Goal: Use online tool/utility: Utilize a website feature to perform a specific function

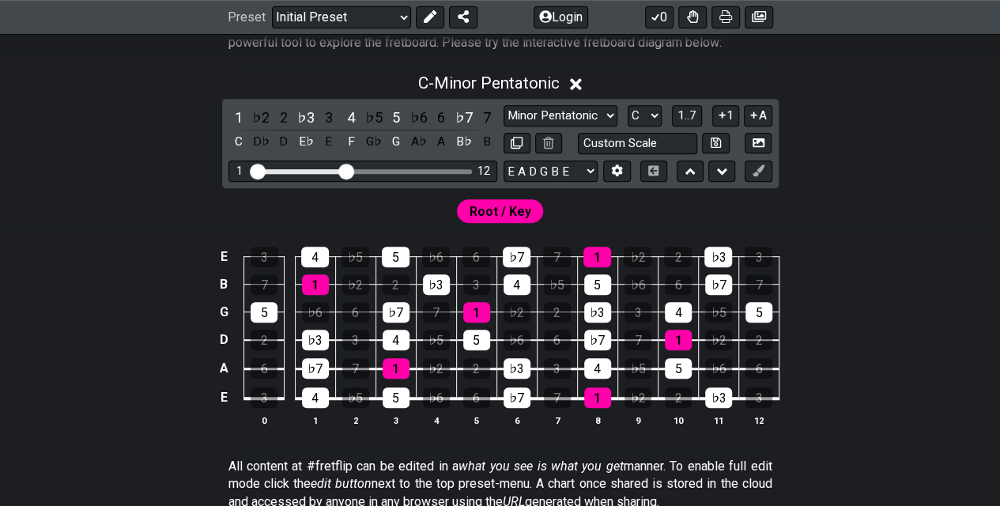
scroll to position [316, 0]
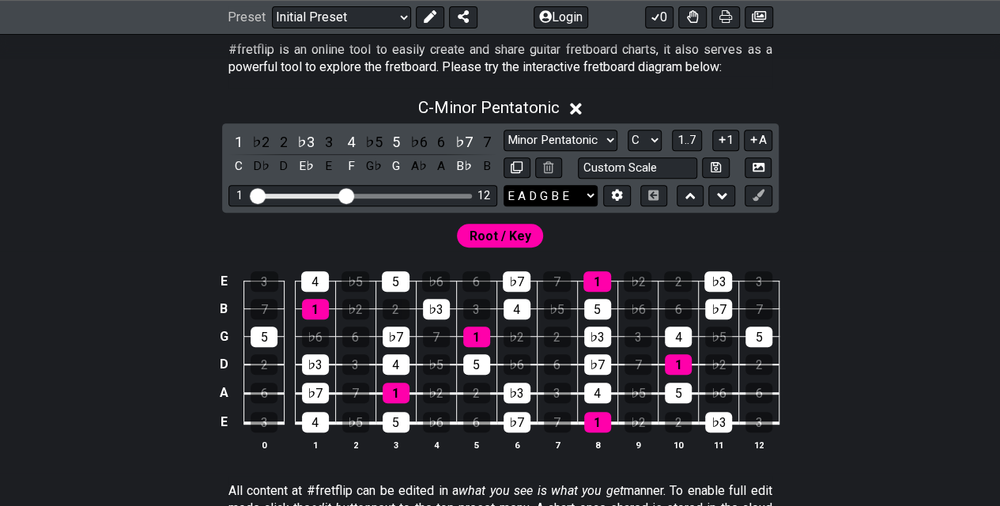
click at [589, 196] on select "E A D G B E E A D G B E E A D G B E B E A D F♯ B A D G C E A D A D G B E E♭ A♭ …" at bounding box center [550, 195] width 94 height 21
click at [626, 193] on button at bounding box center [616, 195] width 27 height 21
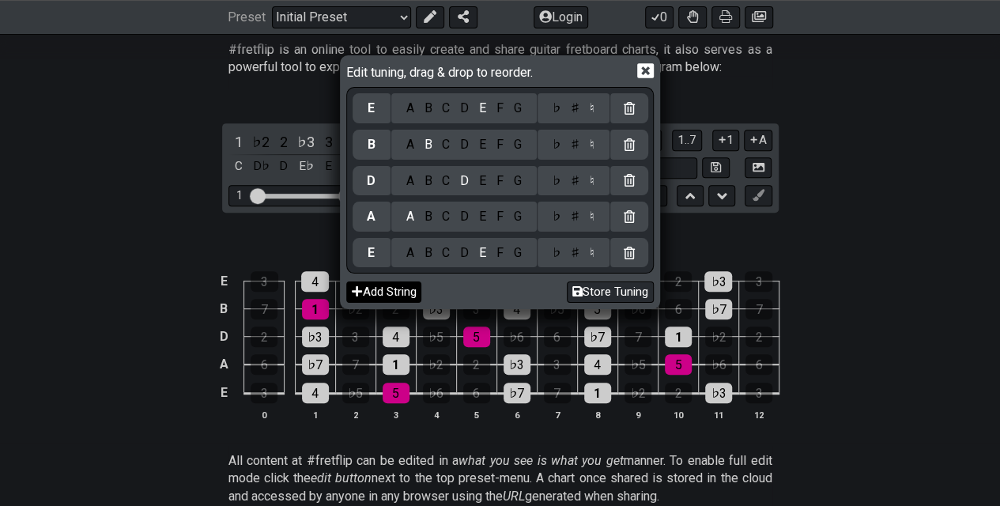
click at [419, 294] on button "Add String" at bounding box center [383, 291] width 75 height 21
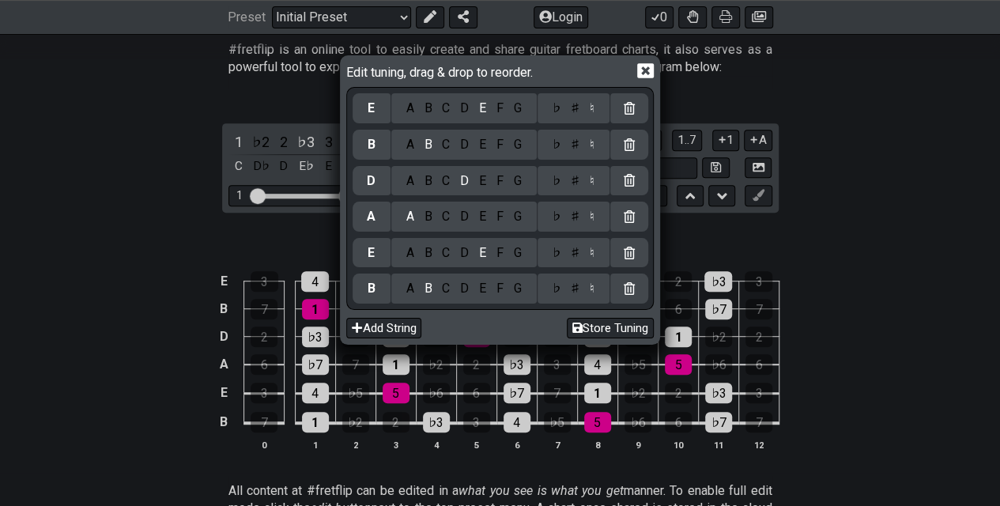
click at [653, 68] on icon at bounding box center [645, 70] width 17 height 15
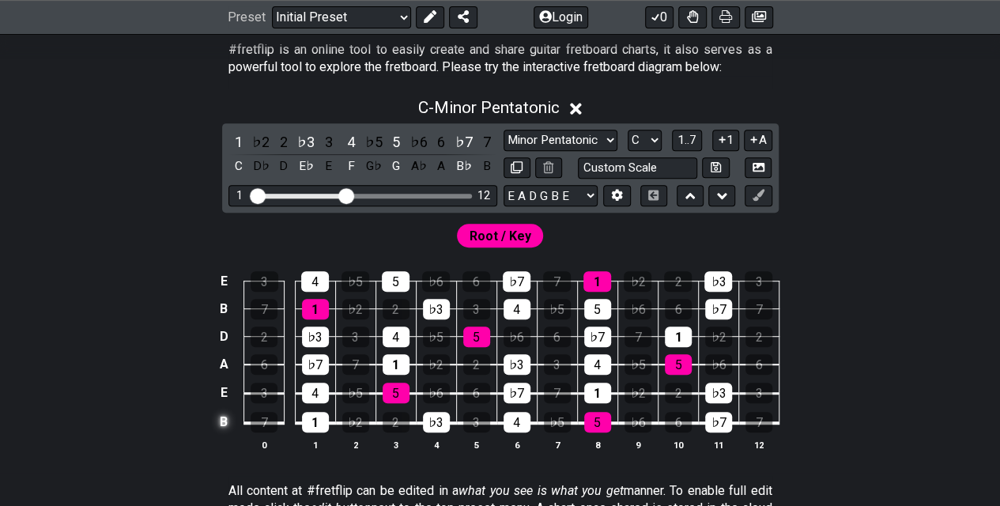
click at [229, 421] on td "B" at bounding box center [223, 422] width 19 height 30
click at [229, 421] on td "x" at bounding box center [223, 422] width 19 height 30
click at [228, 422] on td "o" at bounding box center [223, 422] width 19 height 30
click at [228, 424] on td at bounding box center [223, 422] width 19 height 30
click at [572, 188] on select "E A D G B E E A D G B E E A D G B E B E A D F♯ B A D G C E A D A D G B E E♭ A♭ …" at bounding box center [550, 195] width 94 height 21
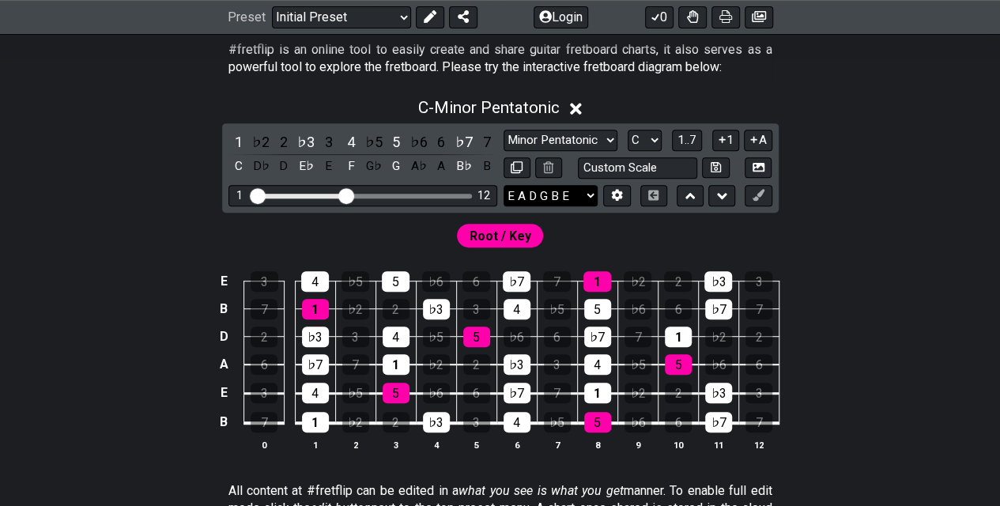
click at [572, 190] on select "E A D G B E E A D G B E E A D G B E B E A D F♯ B A D G C E A D A D G B E E♭ A♭ …" at bounding box center [550, 195] width 94 height 21
click at [609, 168] on input "text" at bounding box center [638, 167] width 120 height 21
click at [619, 168] on input "text" at bounding box center [638, 167] width 120 height 21
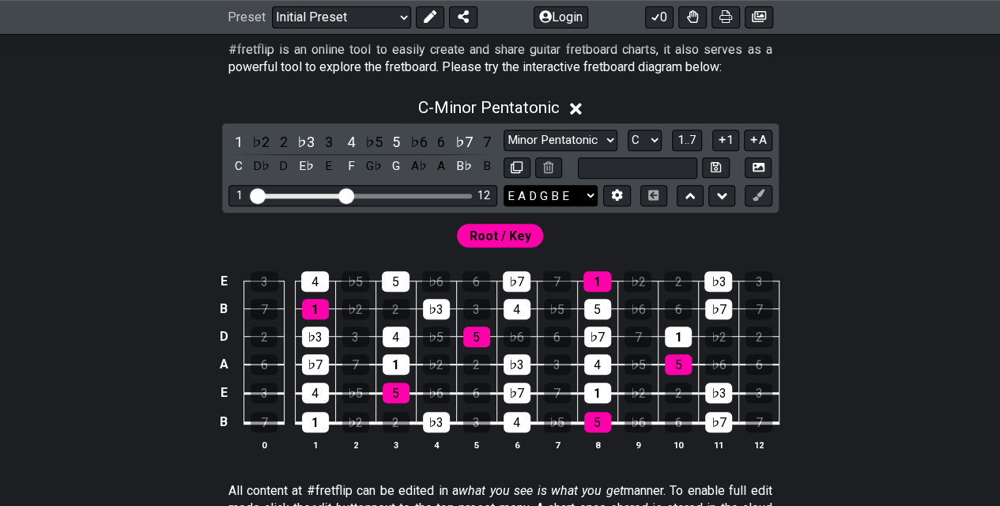
type input "Custom Scale"
click at [539, 197] on select "E A D G B E E A D G B E E A D G B E B E A D F♯ B A D G C E A D A D G B E E♭ A♭ …" at bounding box center [550, 195] width 94 height 21
click at [611, 200] on button at bounding box center [616, 195] width 27 height 21
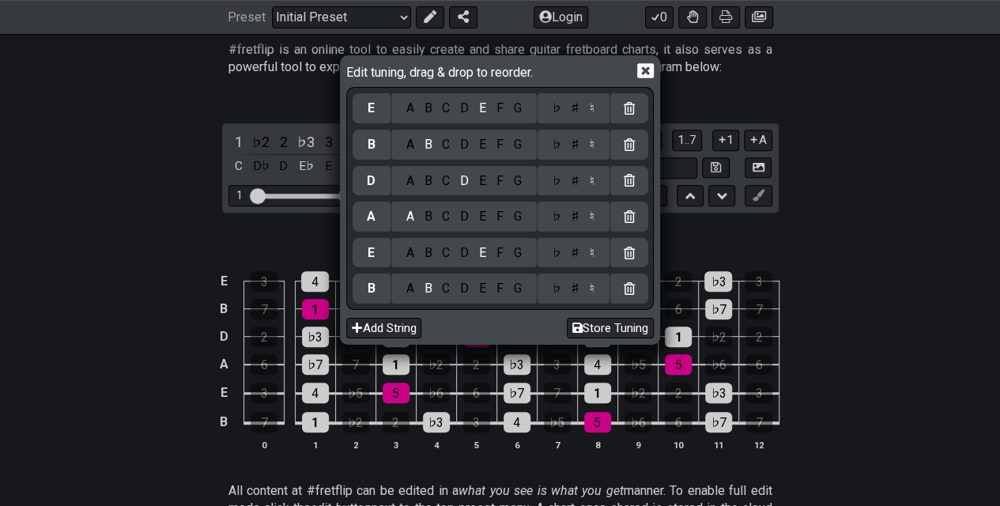
click at [554, 109] on div "♭" at bounding box center [556, 108] width 18 height 17
click at [588, 111] on div "♮" at bounding box center [591, 108] width 15 height 17
click at [483, 289] on div "E" at bounding box center [481, 288] width 17 height 17
click at [555, 288] on div "♭" at bounding box center [556, 288] width 18 height 17
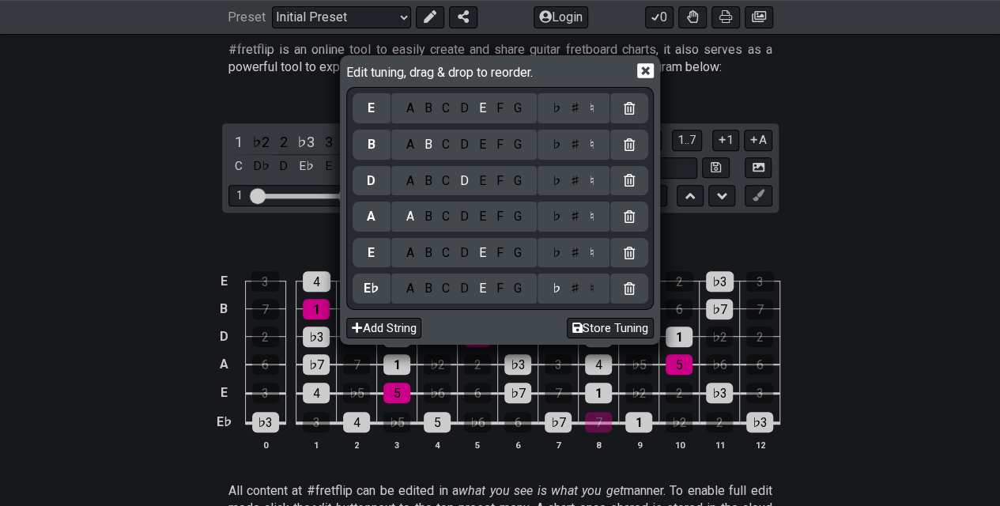
click at [411, 251] on div "A" at bounding box center [410, 252] width 18 height 17
click at [520, 186] on div "G" at bounding box center [517, 180] width 18 height 17
click at [555, 183] on div "♭" at bounding box center [556, 180] width 18 height 17
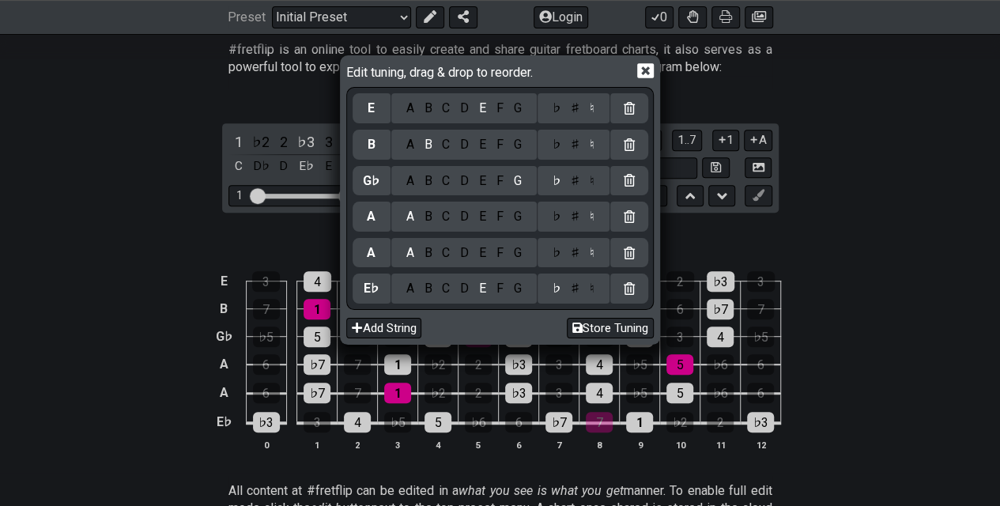
click at [464, 220] on div "D" at bounding box center [464, 216] width 19 height 17
click at [558, 213] on div "♭" at bounding box center [556, 216] width 18 height 17
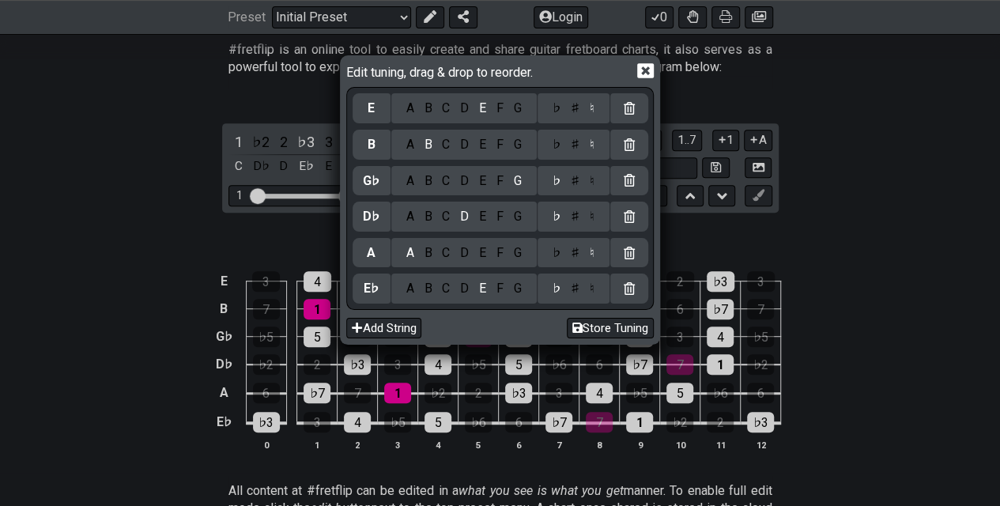
click at [557, 249] on div "♭" at bounding box center [556, 252] width 18 height 17
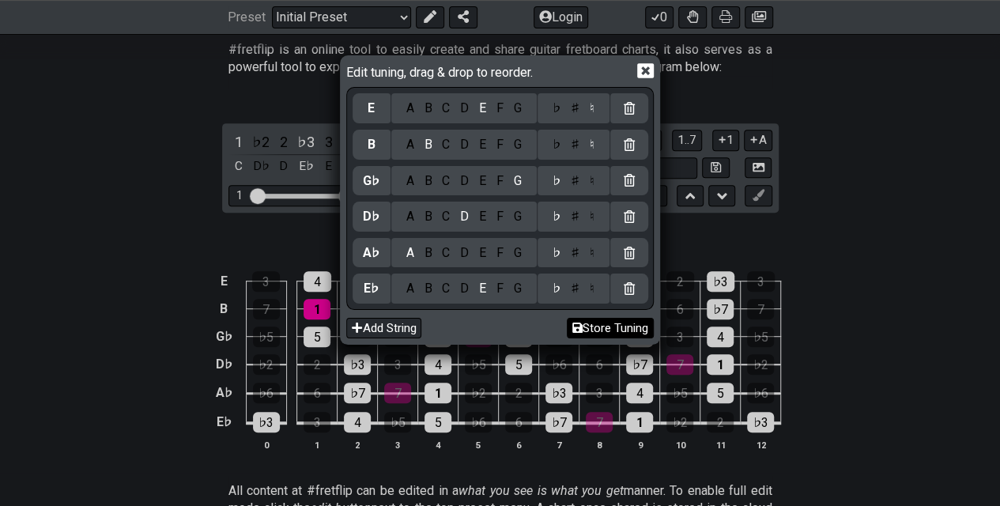
click at [591, 326] on button "Store Tuning" at bounding box center [610, 328] width 87 height 21
click at [638, 70] on icon at bounding box center [645, 70] width 17 height 15
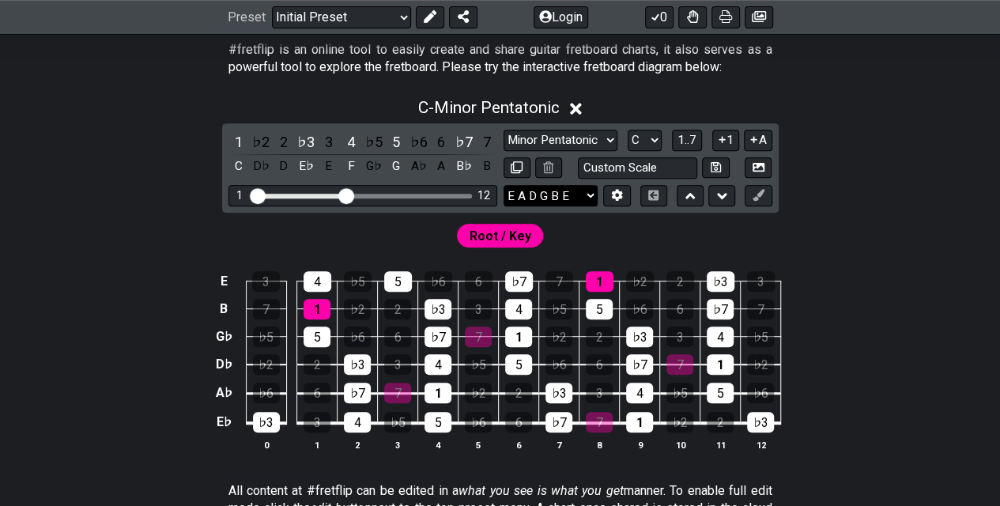
click at [580, 186] on select "E A D G B E E♭ A♭ D♭ G♭ B E E A D G B E B E A D F♯ B A D G C E A D A D G B E E♭…" at bounding box center [550, 195] width 94 height 21
select select "Eb Ab Db Gb B E"
click at [503, 185] on select "E A D G B E E♭ A♭ D♭ G♭ B E E A D G B E B E A D F♯ B A D G C E A D A D G B E E♭…" at bounding box center [550, 195] width 94 height 21
click at [722, 171] on button at bounding box center [715, 167] width 27 height 21
select select "Custom Scale"
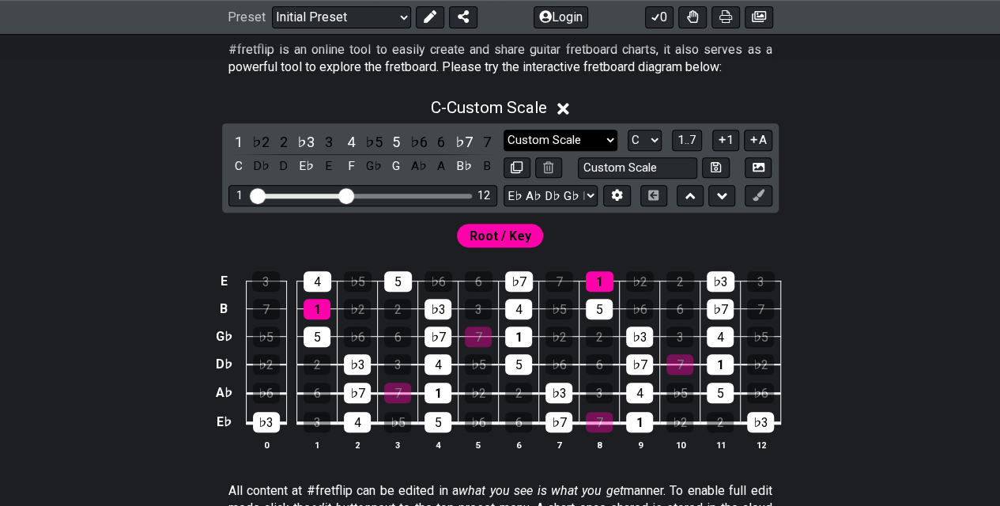
click at [600, 141] on select "Minor Pentatonic Custom Scale Minor Pentatonic Major Pentatonic Minor Blues Maj…" at bounding box center [560, 140] width 114 height 21
click at [604, 194] on button at bounding box center [616, 195] width 27 height 21
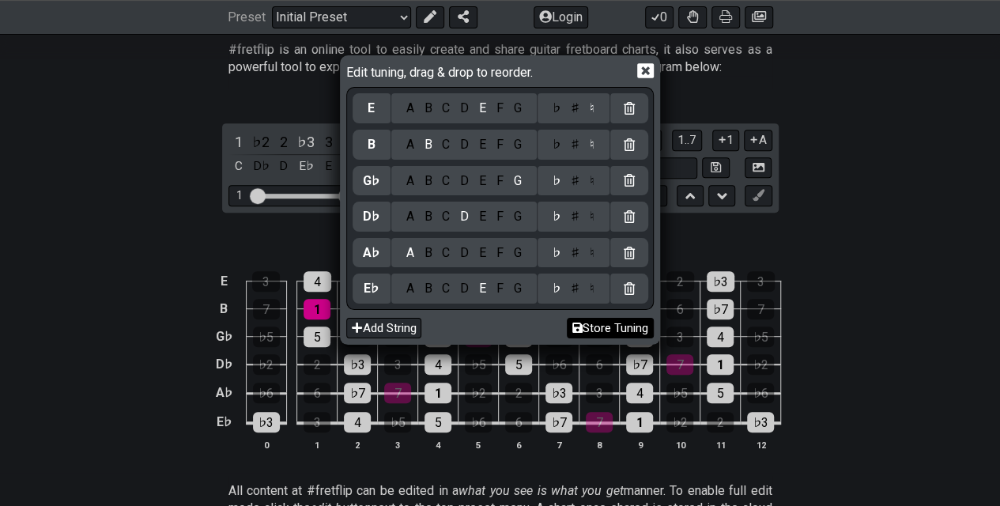
click at [606, 332] on button "Store Tuning" at bounding box center [610, 328] width 87 height 21
click at [653, 70] on div "Edit tuning, drag & drop to reorder. E A B C D E F G ♭ ♯ ♮ B A B C D E F G ♭ ♯ …" at bounding box center [499, 200] width 314 height 284
click at [651, 71] on icon at bounding box center [645, 70] width 17 height 15
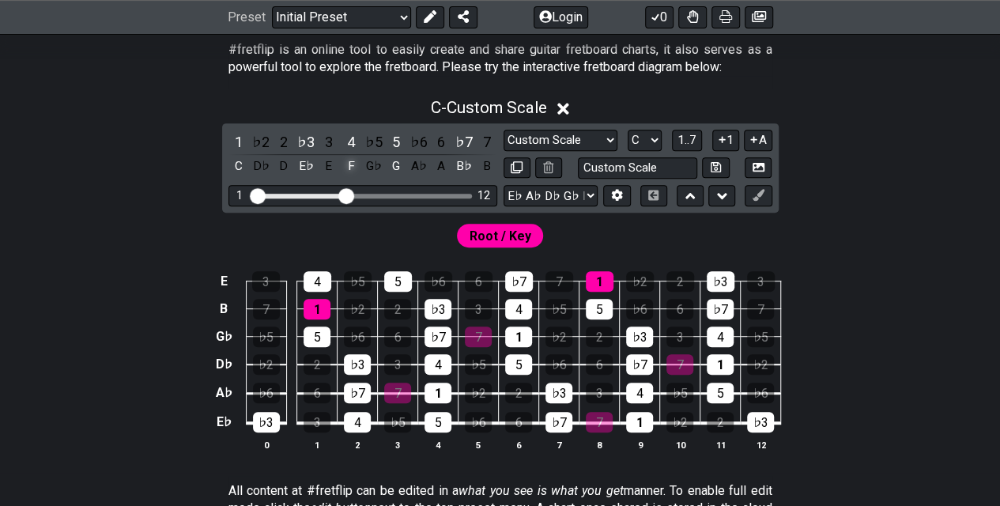
click at [357, 166] on div "F" at bounding box center [351, 166] width 21 height 21
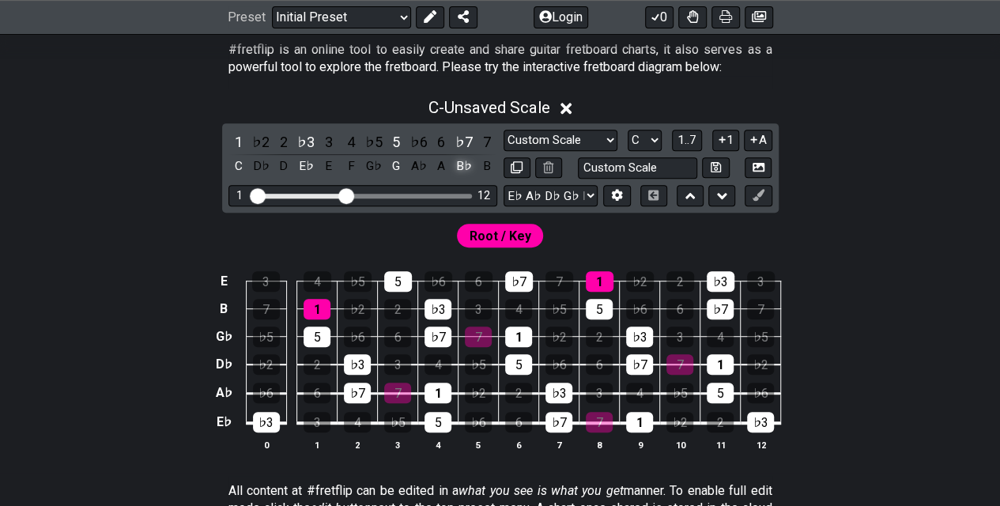
click at [459, 164] on div "B♭" at bounding box center [464, 166] width 21 height 21
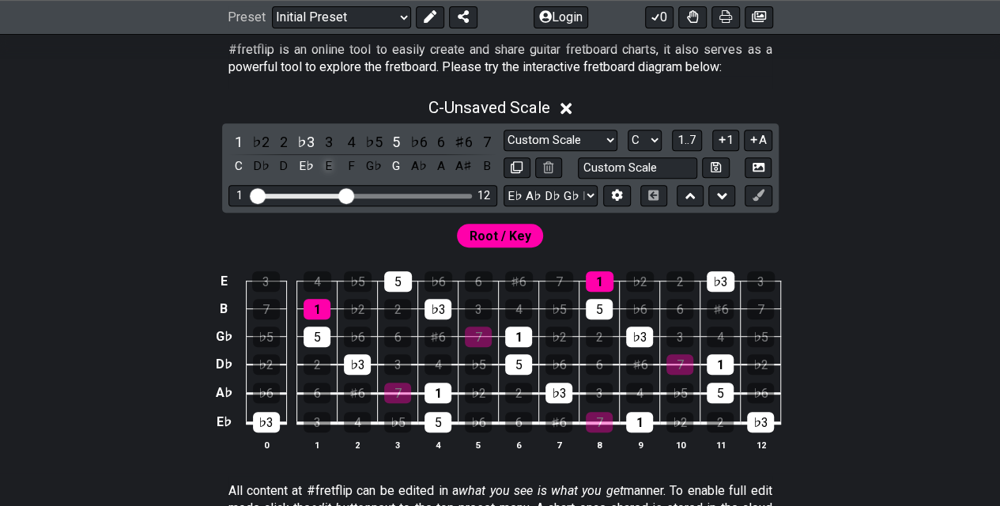
click at [330, 168] on div "E" at bounding box center [328, 166] width 21 height 21
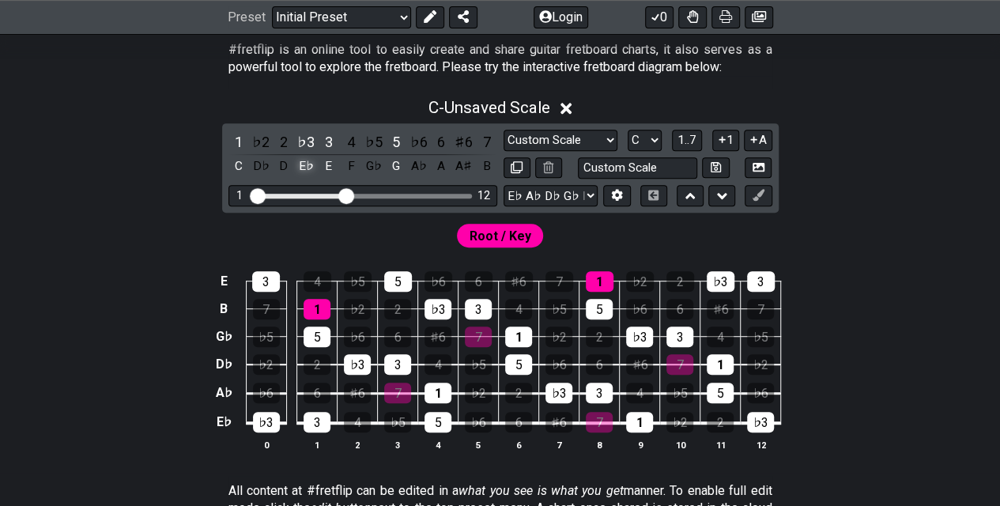
click at [313, 171] on div "E♭" at bounding box center [306, 166] width 21 height 21
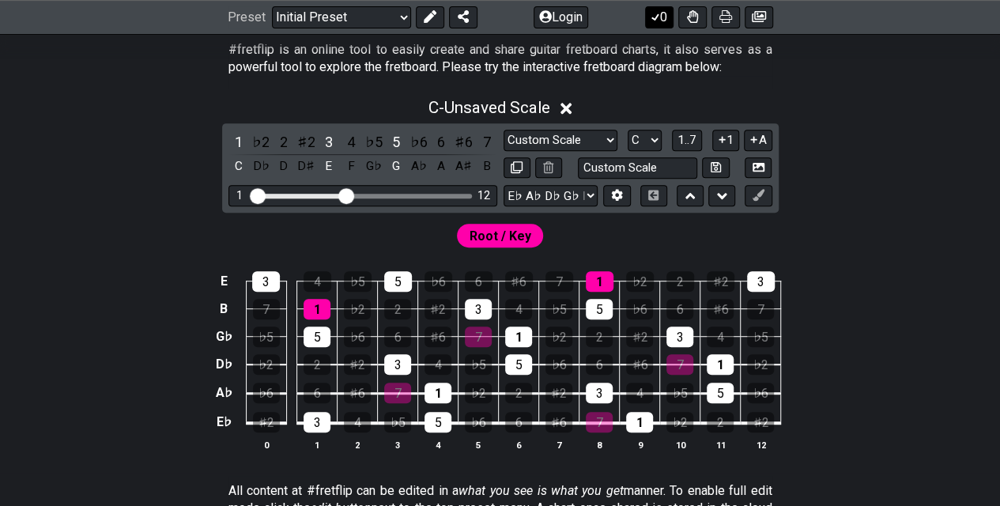
click at [671, 21] on button "0" at bounding box center [659, 17] width 28 height 22
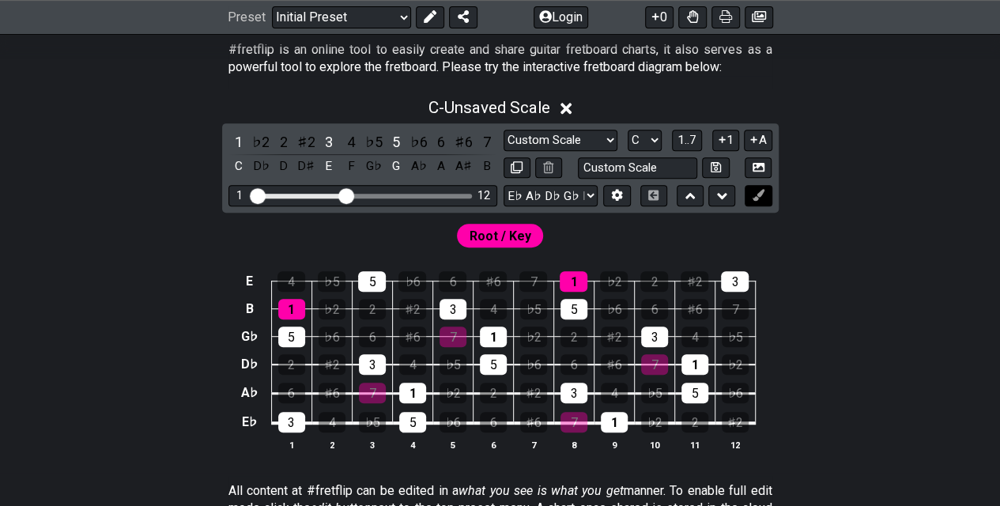
click at [757, 198] on icon at bounding box center [758, 195] width 12 height 12
click at [583, 281] on div "1" at bounding box center [573, 281] width 28 height 21
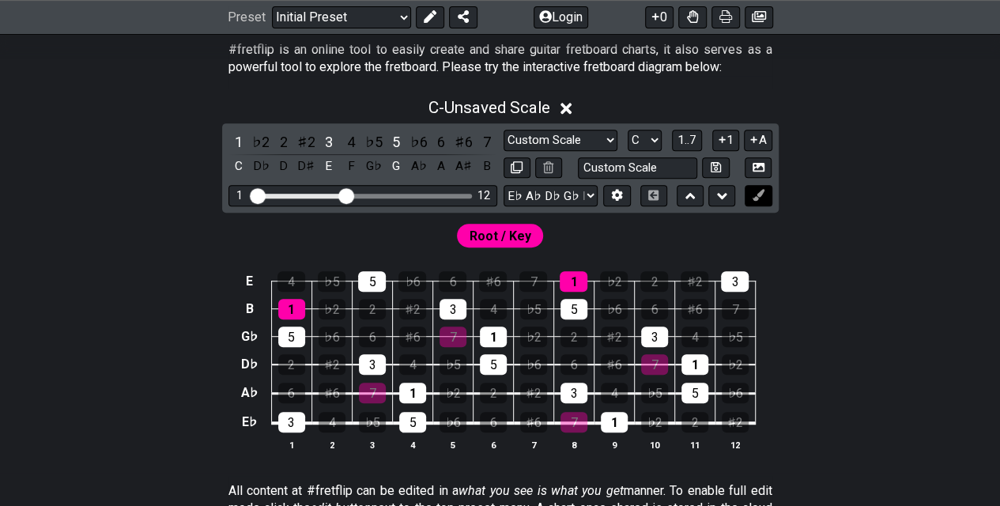
click at [748, 194] on button at bounding box center [757, 195] width 27 height 21
click at [566, 288] on div "1" at bounding box center [573, 281] width 28 height 21
click at [571, 284] on div "1" at bounding box center [573, 281] width 28 height 21
drag, startPoint x: 571, startPoint y: 284, endPoint x: 563, endPoint y: 279, distance: 9.2
click at [563, 279] on div "1" at bounding box center [573, 281] width 28 height 21
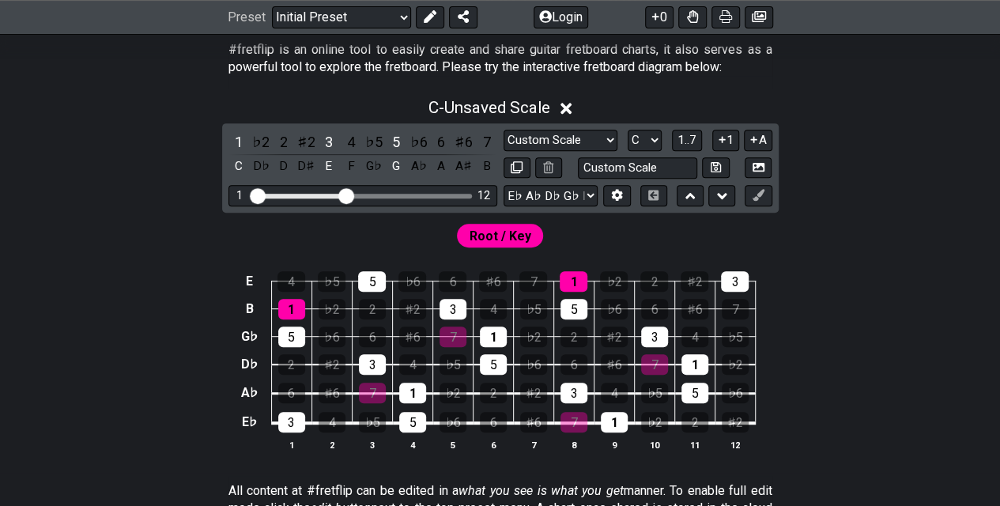
click at [525, 237] on span "Root / Key" at bounding box center [500, 235] width 62 height 23
click at [496, 237] on span "Root / Key" at bounding box center [500, 235] width 62 height 23
click at [755, 134] on icon at bounding box center [753, 140] width 15 height 12
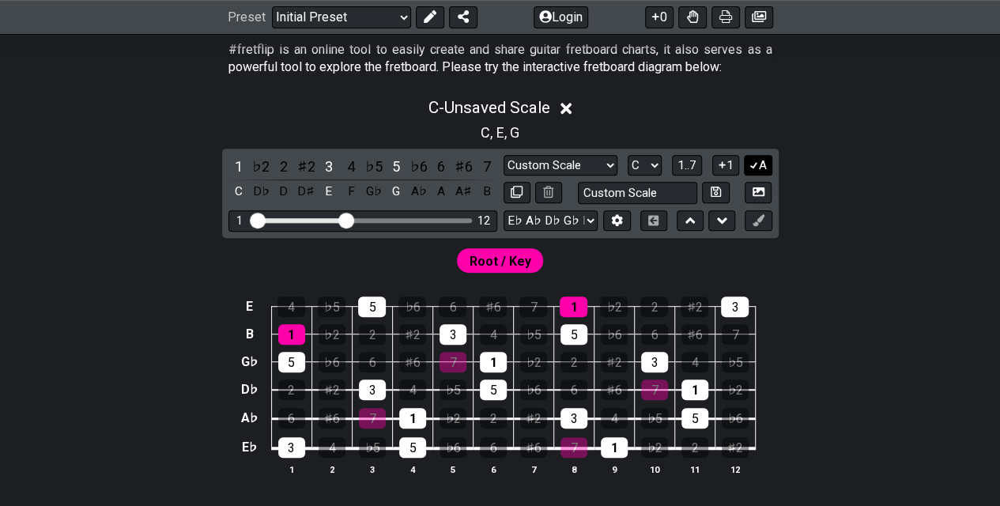
click at [756, 164] on icon at bounding box center [753, 165] width 15 height 12
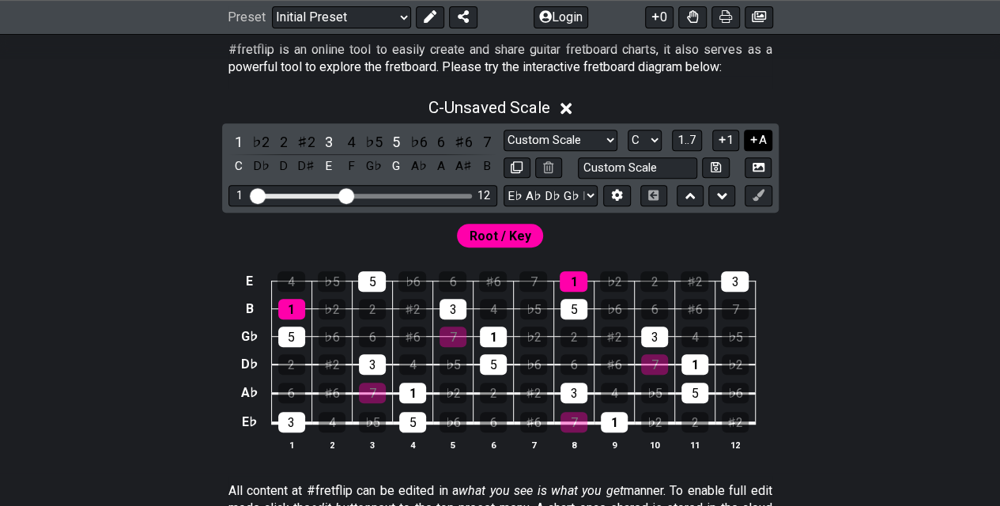
click at [756, 143] on icon at bounding box center [753, 140] width 15 height 12
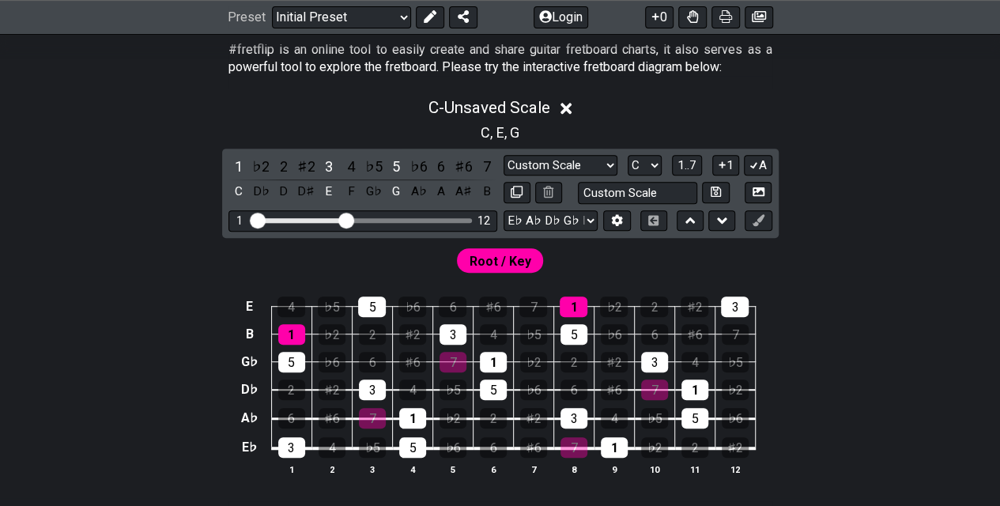
scroll to position [395, 0]
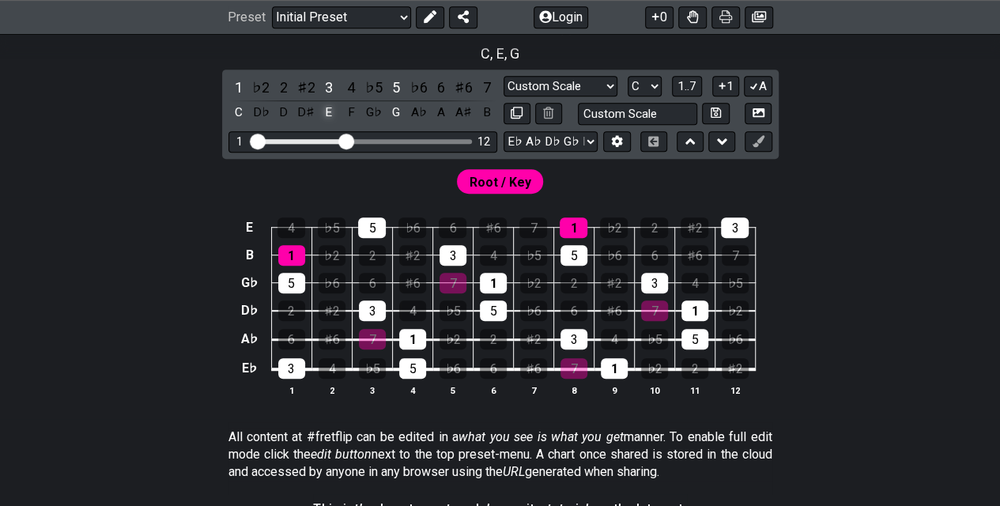
click at [331, 111] on div "E" at bounding box center [328, 112] width 21 height 21
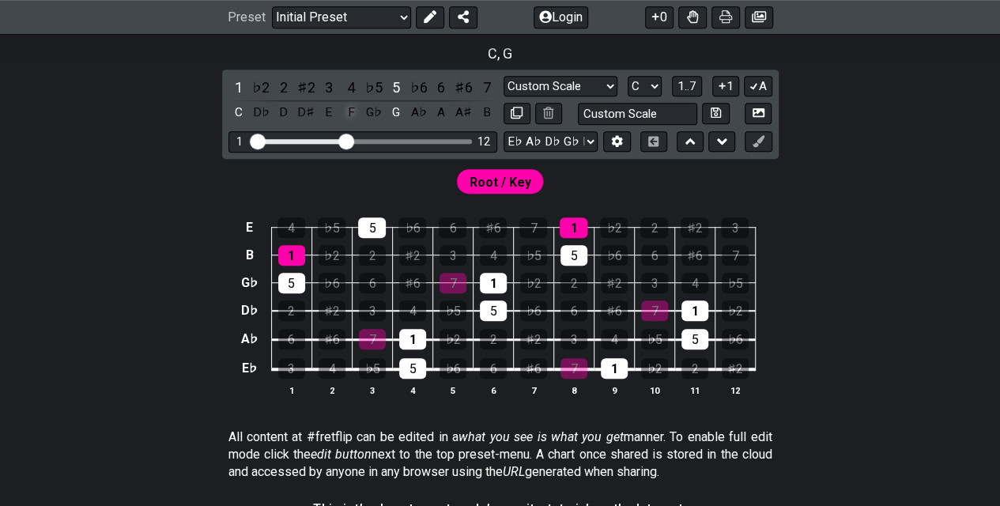
click at [352, 113] on div "F" at bounding box center [351, 112] width 21 height 21
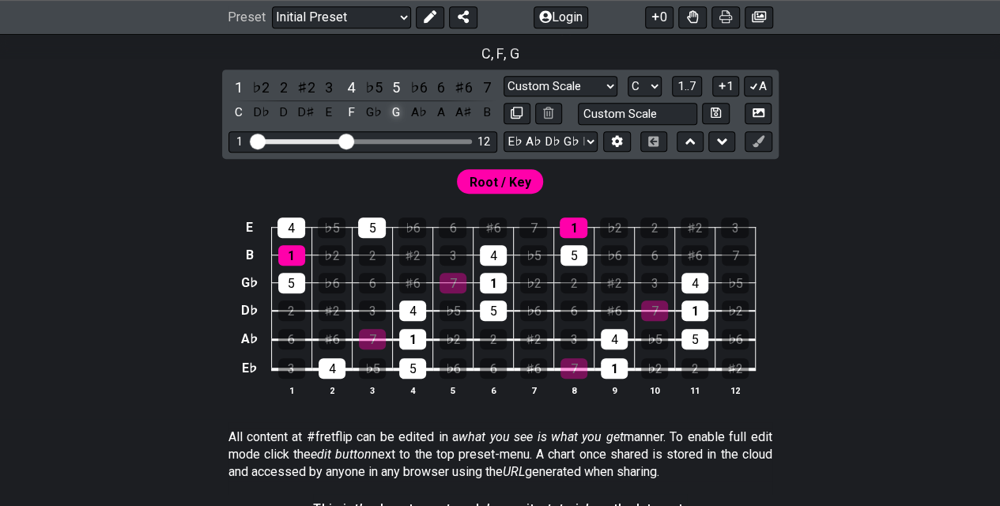
click at [394, 110] on div "G" at bounding box center [396, 112] width 21 height 21
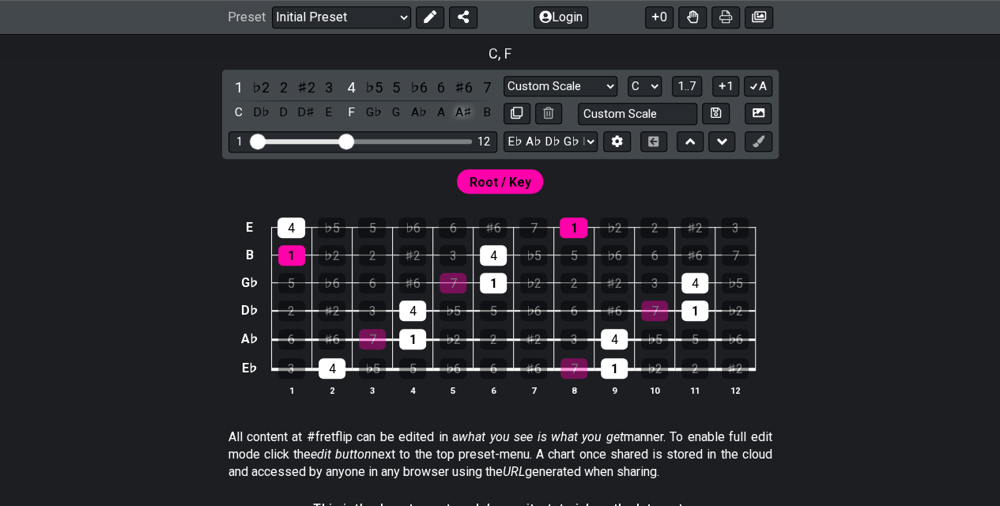
click at [455, 110] on div "A♯" at bounding box center [464, 112] width 21 height 21
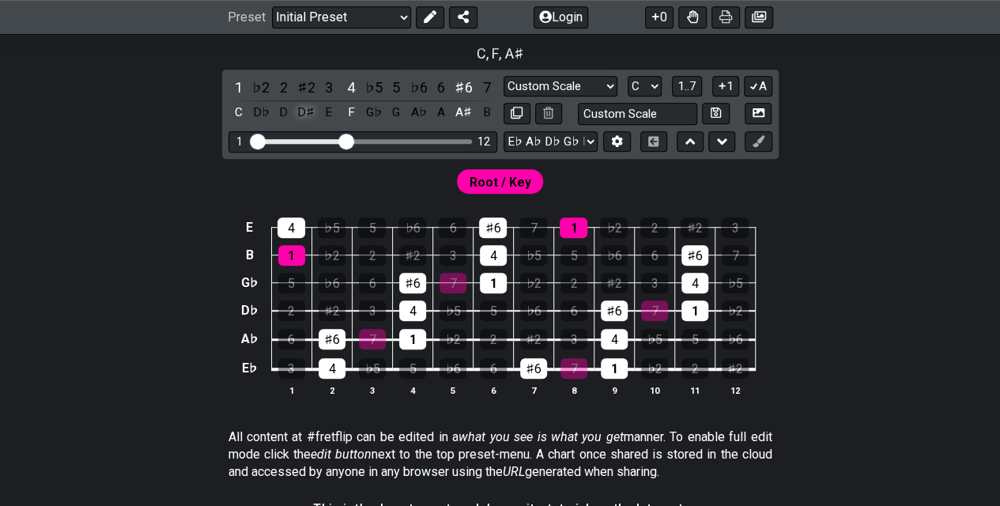
click at [304, 109] on div "D♯" at bounding box center [306, 112] width 21 height 21
